Goal: Task Accomplishment & Management: Use online tool/utility

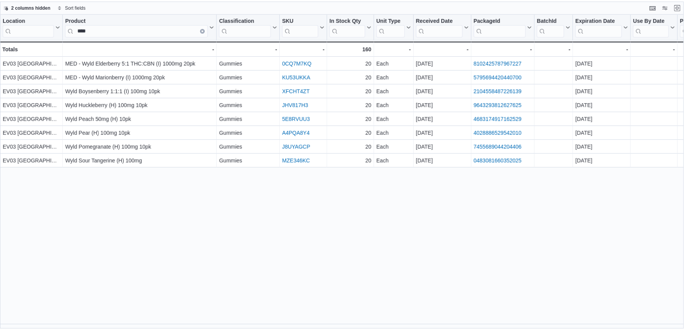
scroll to position [216, 0]
click at [681, 10] on button "Exit fullscreen" at bounding box center [683, 6] width 9 height 9
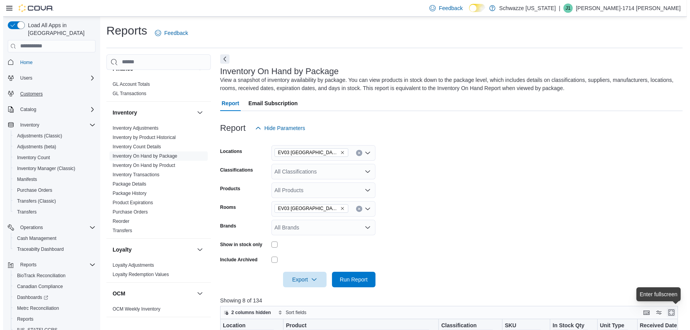
scroll to position [0, 0]
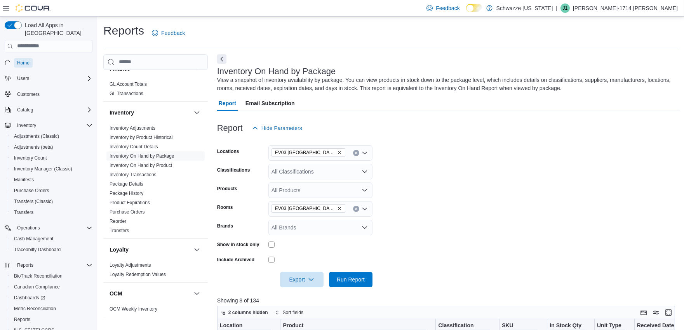
click at [20, 60] on span "Home" at bounding box center [23, 63] width 12 height 6
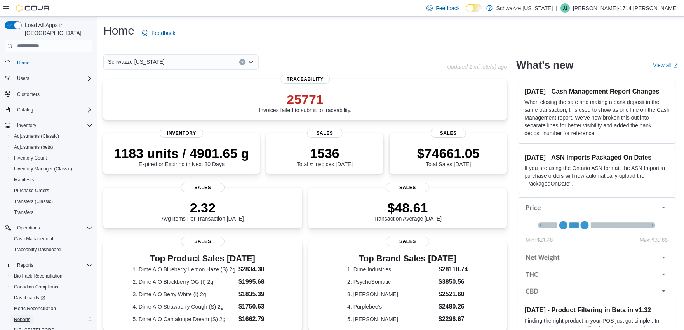
click at [16, 317] on span "Reports" at bounding box center [22, 320] width 16 height 6
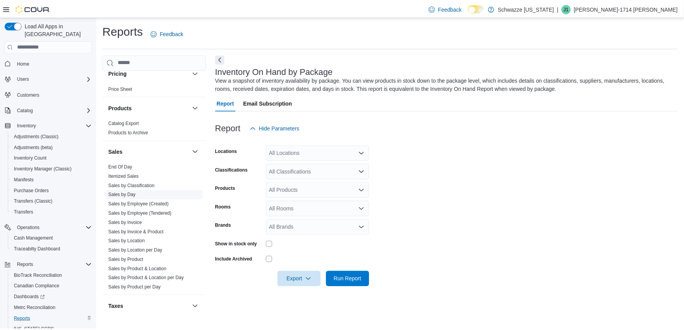
scroll to position [536, 0]
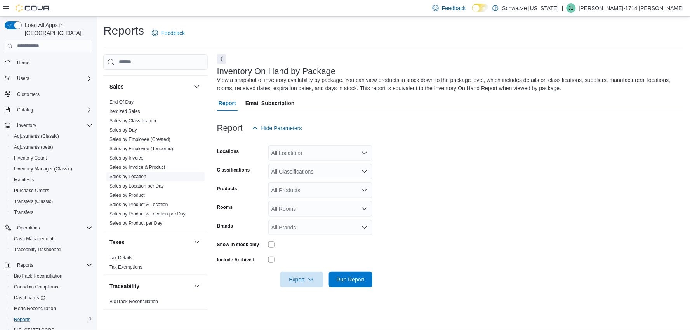
click at [139, 178] on link "Sales by Location" at bounding box center [128, 176] width 37 height 5
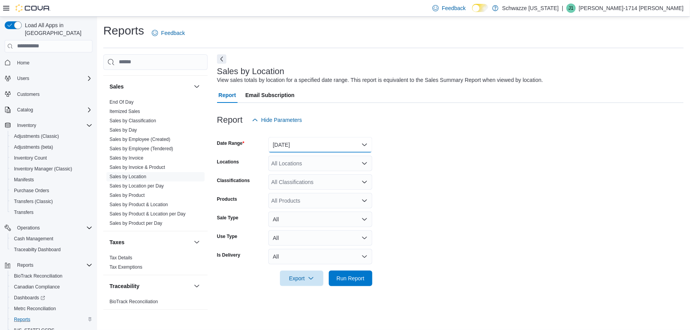
click at [293, 145] on button "[DATE]" at bounding box center [321, 145] width 104 height 16
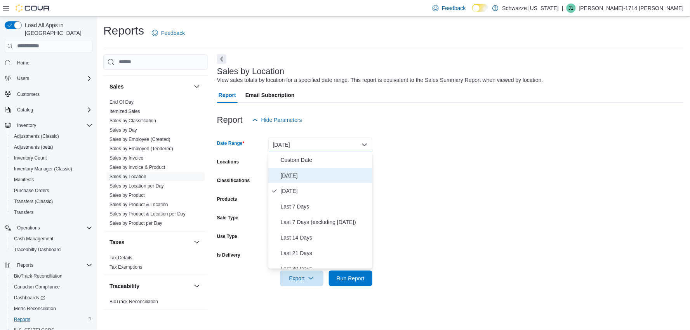
click at [287, 174] on span "[DATE]" at bounding box center [325, 175] width 89 height 9
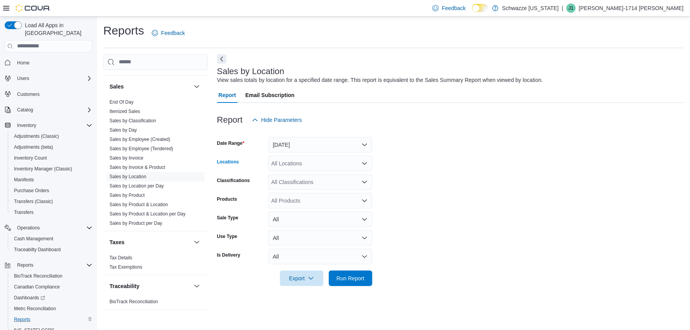
click at [282, 161] on div "All Locations" at bounding box center [321, 164] width 104 height 16
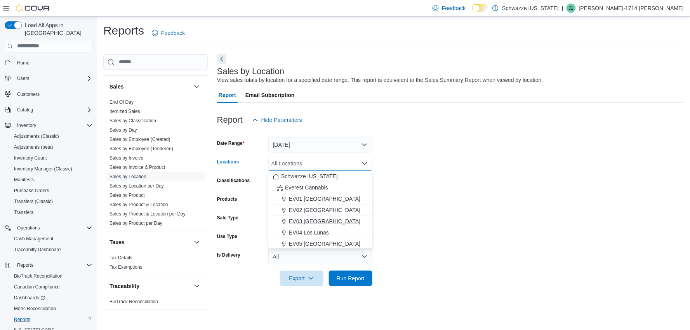
click at [302, 220] on span "EV03 [GEOGRAPHIC_DATA]" at bounding box center [324, 222] width 71 height 8
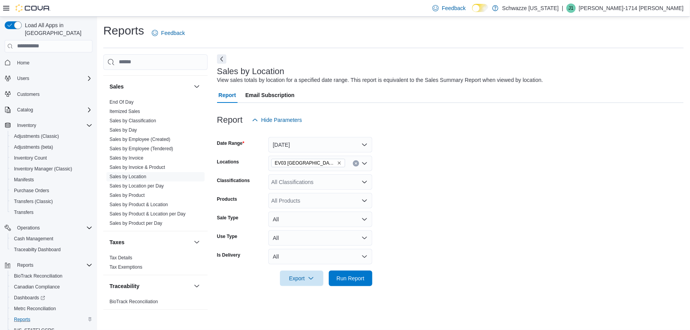
click at [504, 197] on form "Date Range [DATE] Locations EV03 West Central Classifications All Classificatio…" at bounding box center [450, 207] width 467 height 159
click at [356, 282] on span "Run Report" at bounding box center [351, 278] width 34 height 16
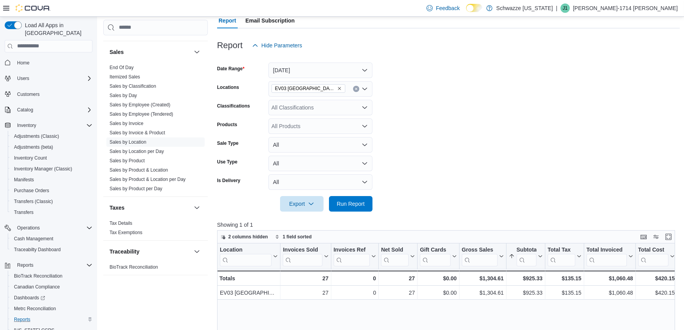
scroll to position [72, 0]
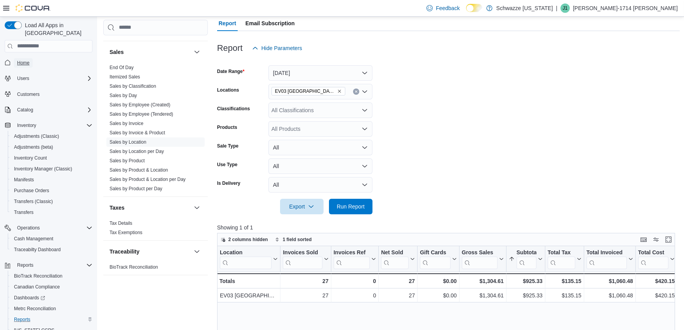
click at [29, 60] on span "Home" at bounding box center [23, 63] width 12 height 6
